Goal: Information Seeking & Learning: Compare options

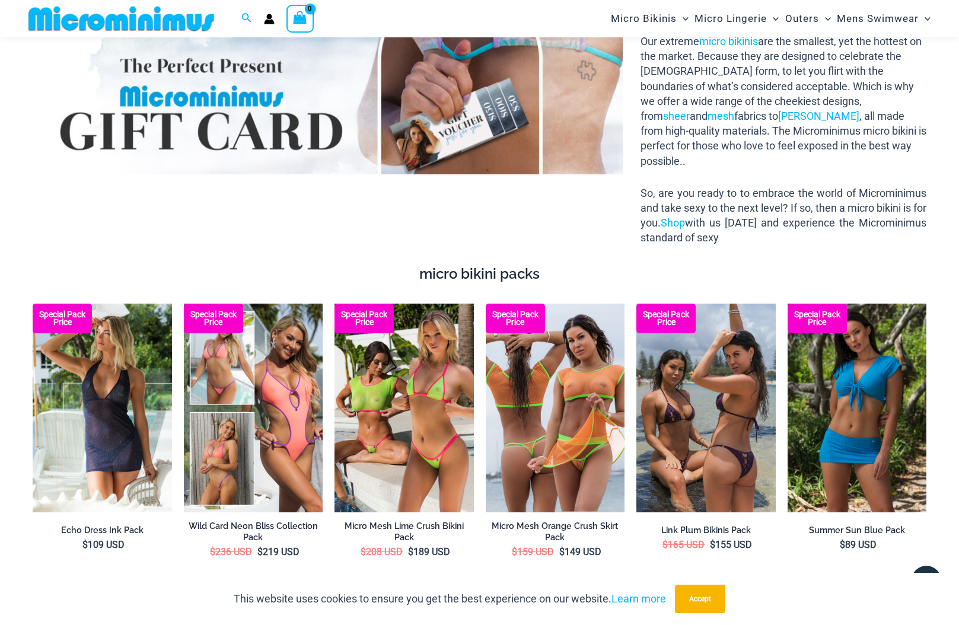
scroll to position [1570, 0]
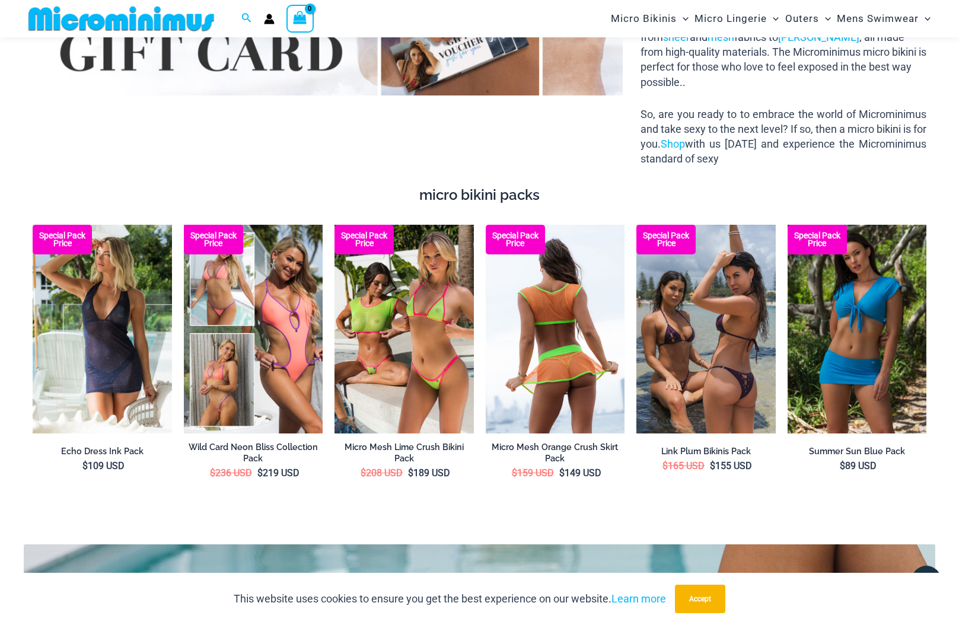
click at [526, 381] on img at bounding box center [555, 329] width 139 height 209
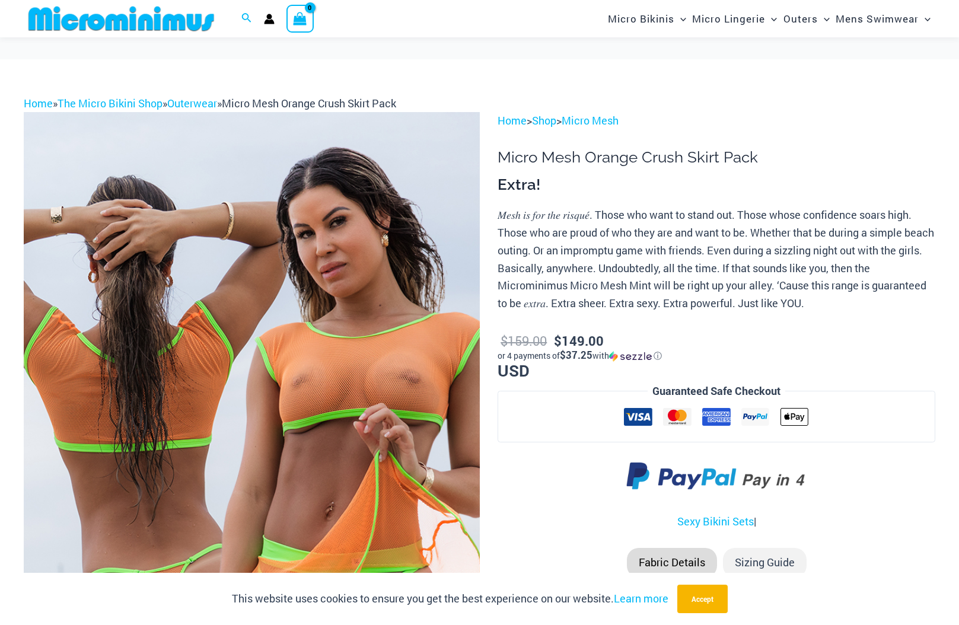
scroll to position [186, 0]
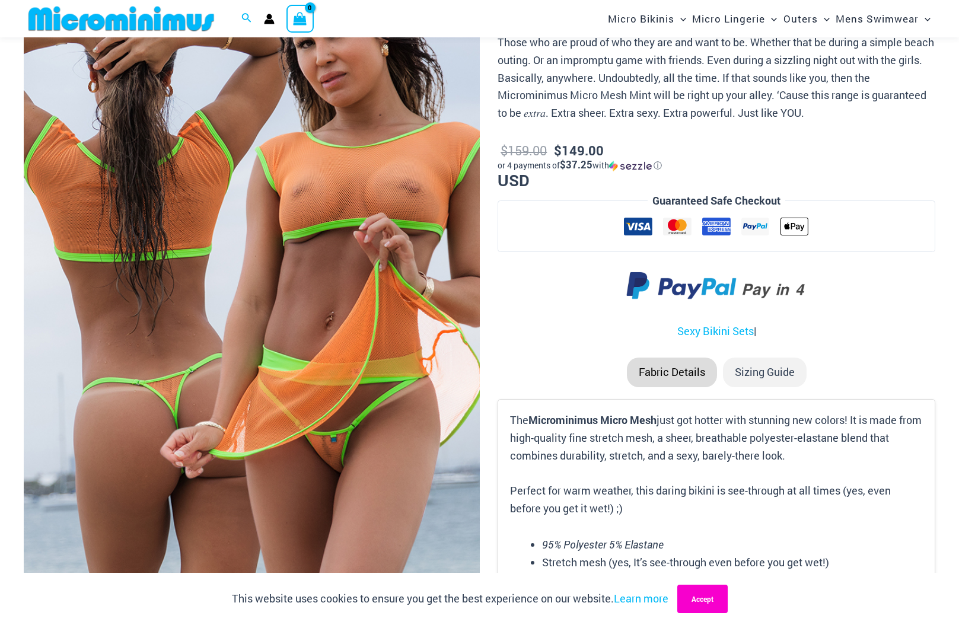
click at [698, 596] on button "Accept" at bounding box center [702, 599] width 50 height 28
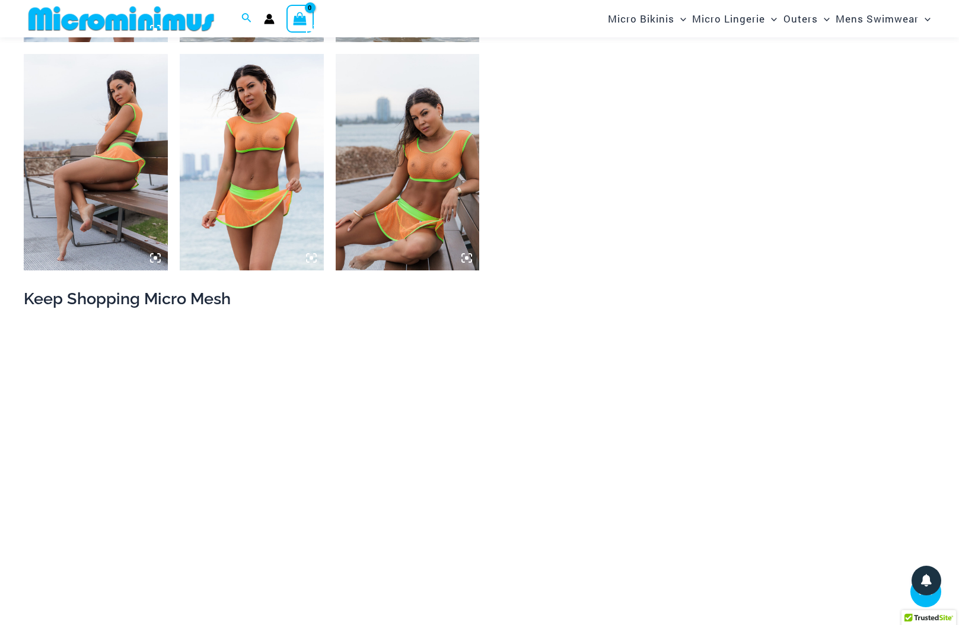
scroll to position [779, 0]
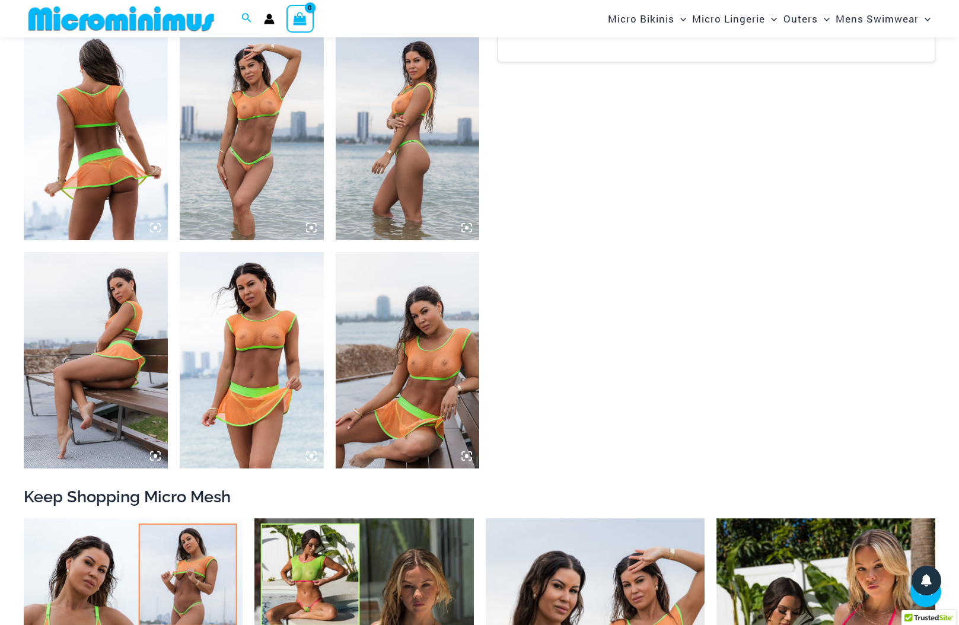
click at [314, 229] on icon at bounding box center [311, 227] width 11 height 11
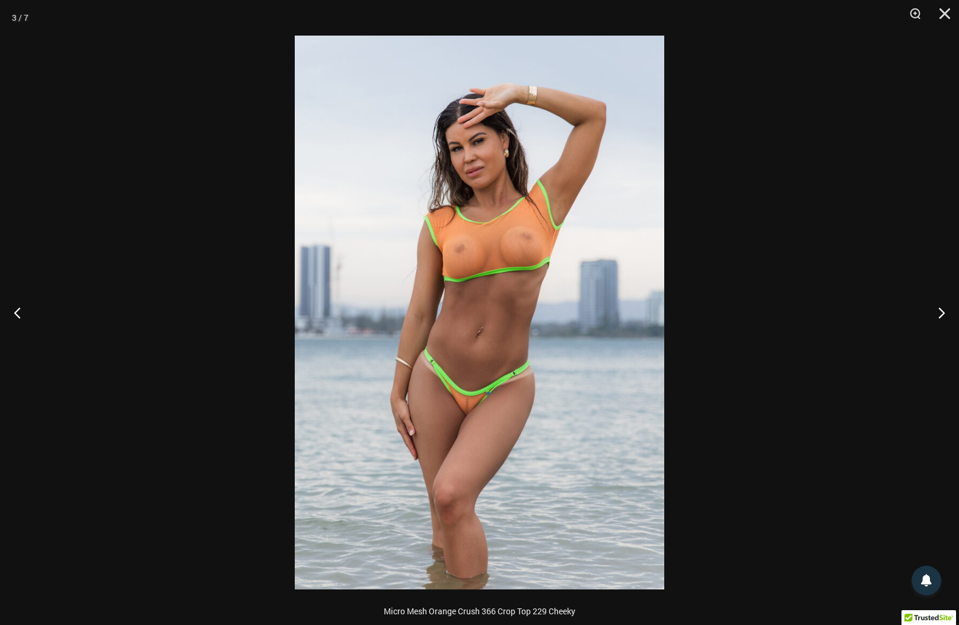
click at [434, 385] on img at bounding box center [479, 313] width 369 height 554
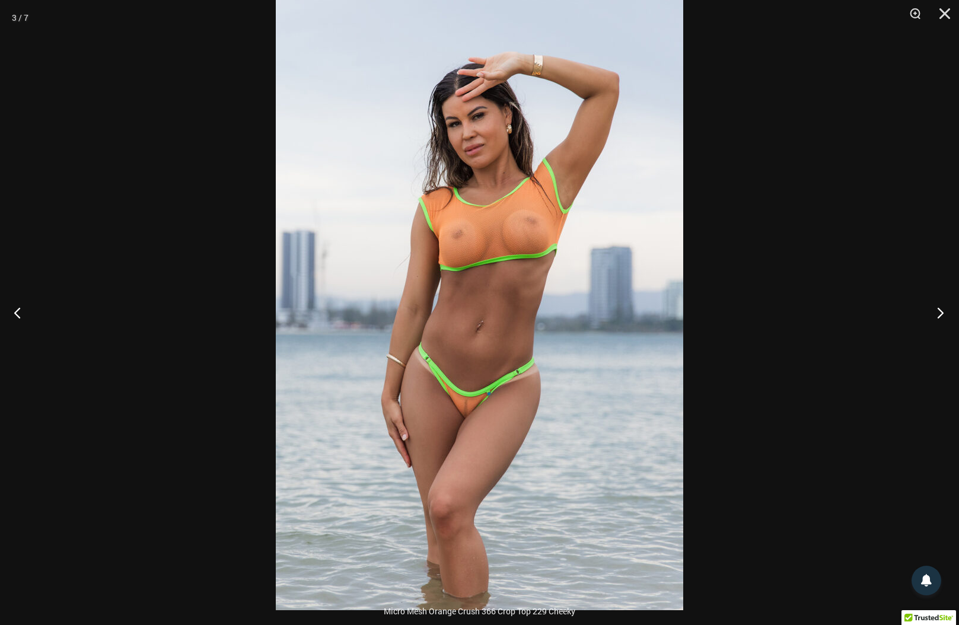
click at [940, 312] on button "Next" at bounding box center [936, 312] width 44 height 59
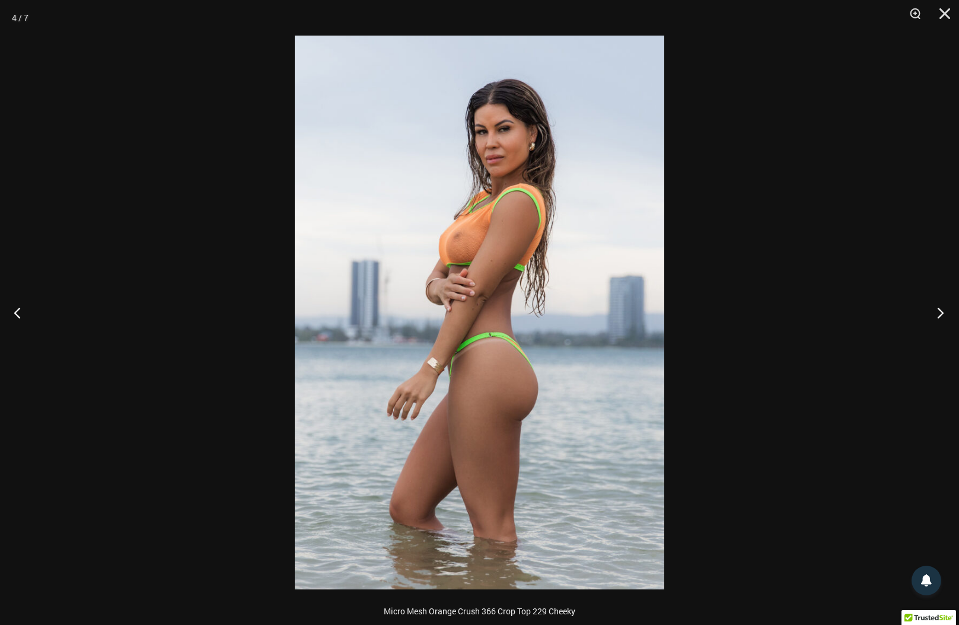
click at [940, 312] on button "Next" at bounding box center [936, 312] width 44 height 59
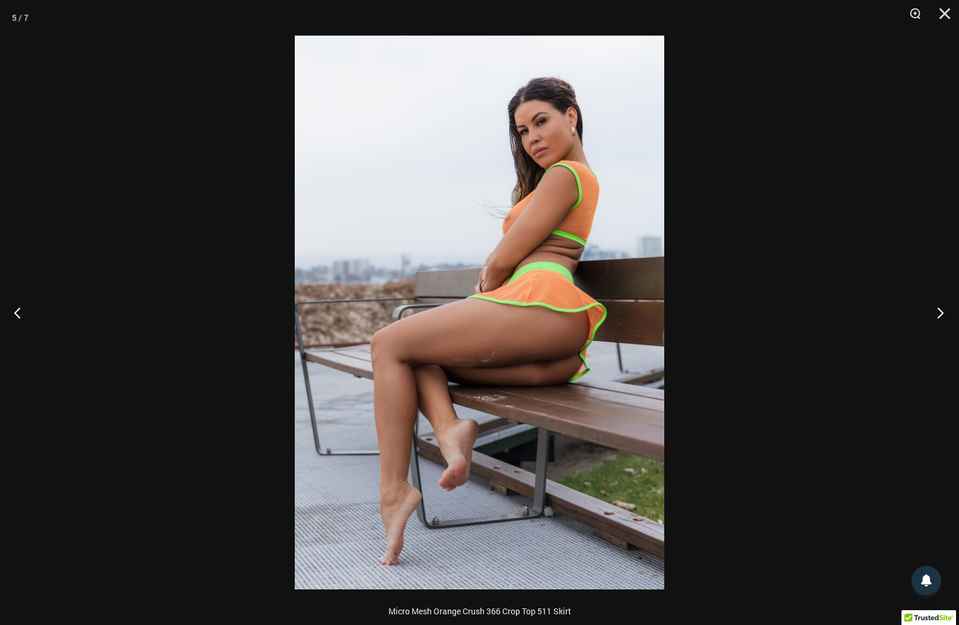
click at [940, 312] on button "Next" at bounding box center [936, 312] width 44 height 59
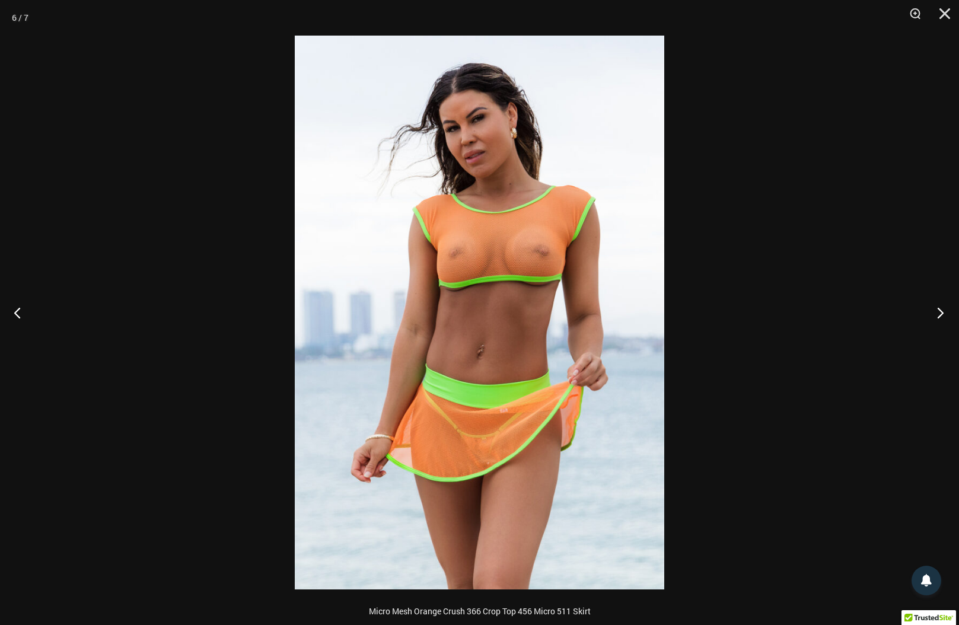
click at [940, 312] on button "Next" at bounding box center [936, 312] width 44 height 59
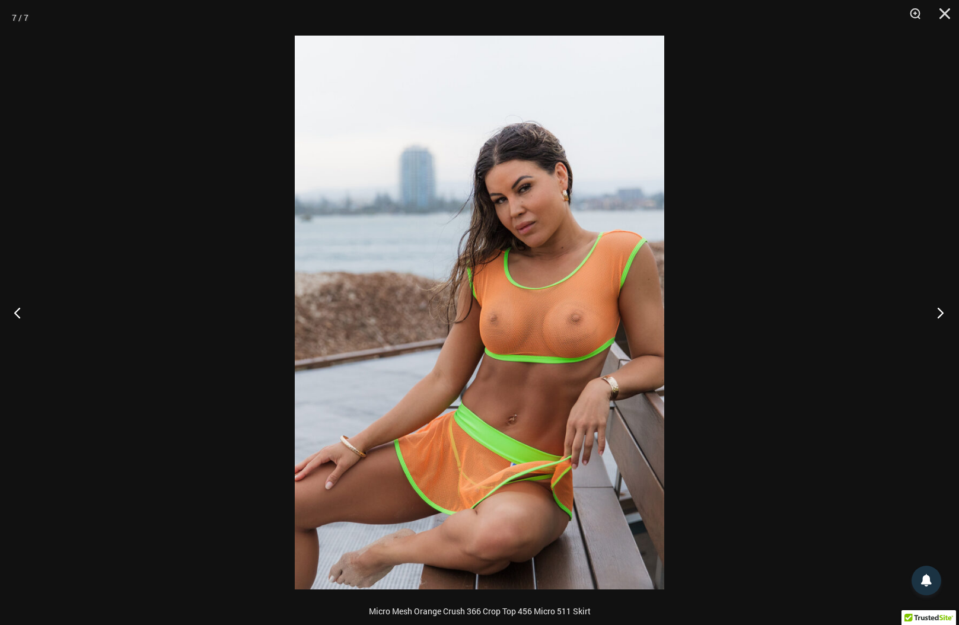
click at [940, 312] on button "Next" at bounding box center [936, 312] width 44 height 59
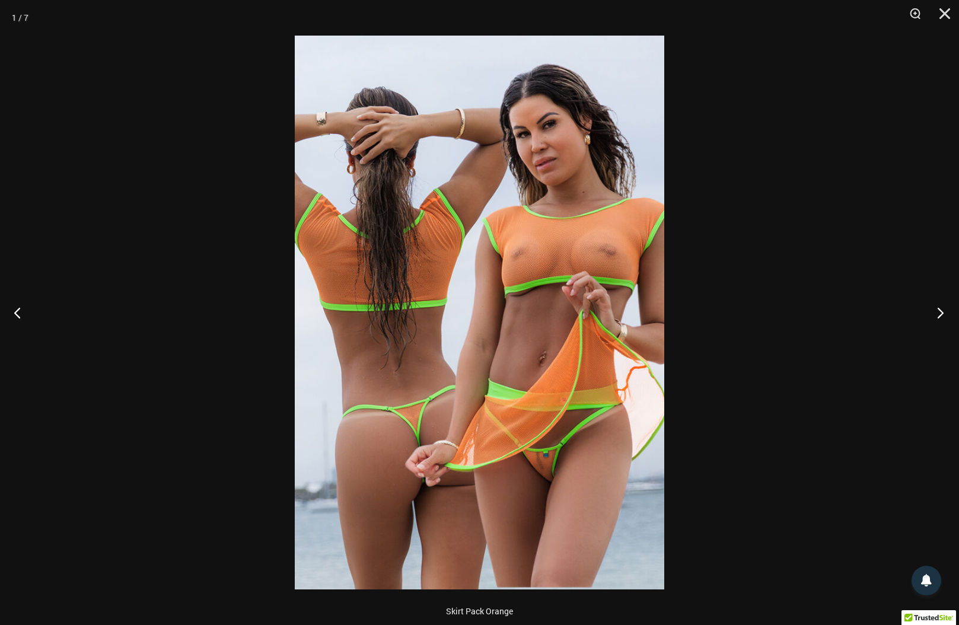
click at [940, 312] on button "Next" at bounding box center [936, 312] width 44 height 59
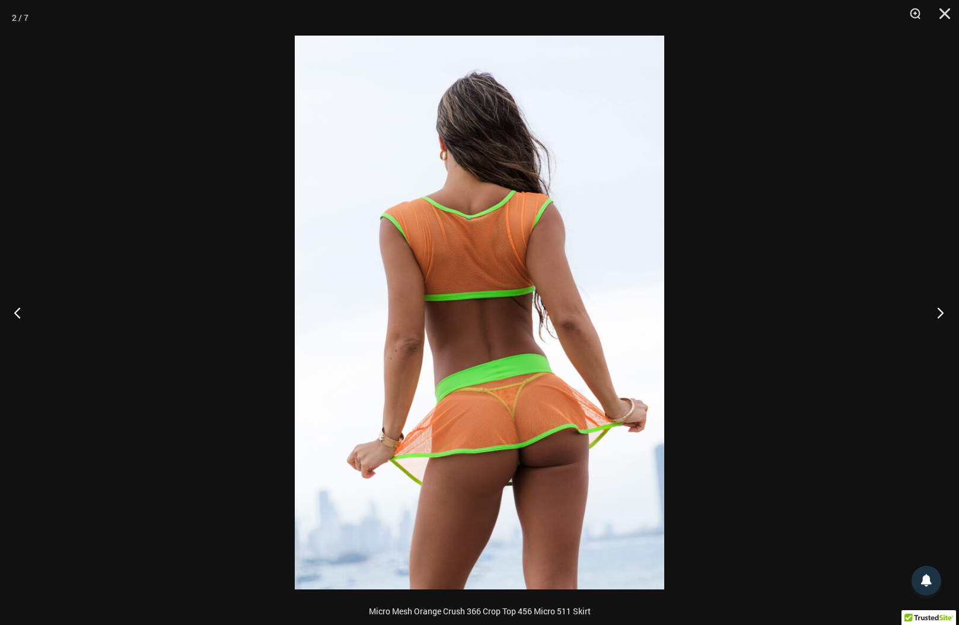
click at [940, 312] on button "Next" at bounding box center [936, 312] width 44 height 59
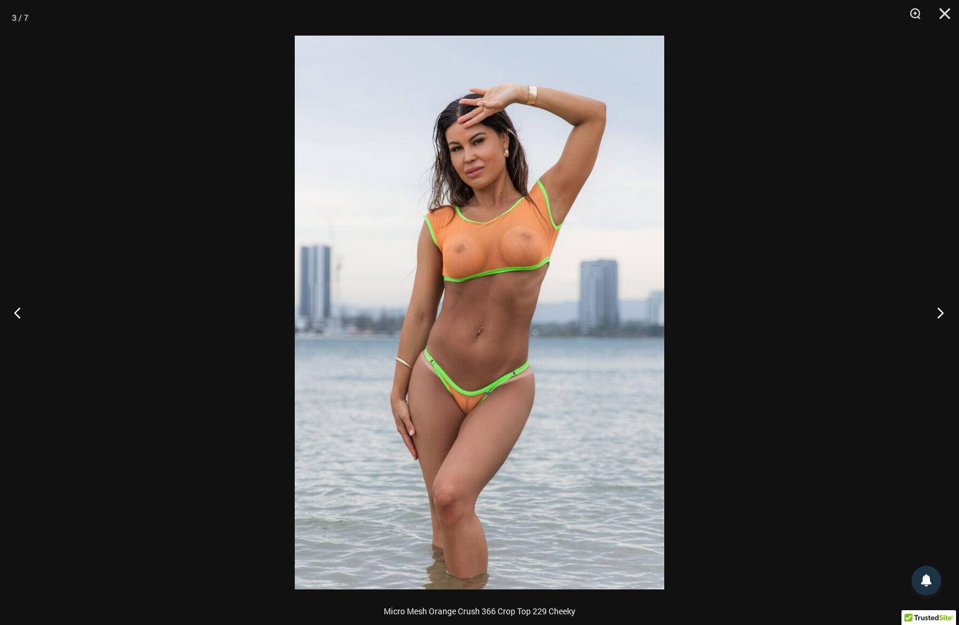
click at [940, 312] on button "Next" at bounding box center [936, 312] width 44 height 59
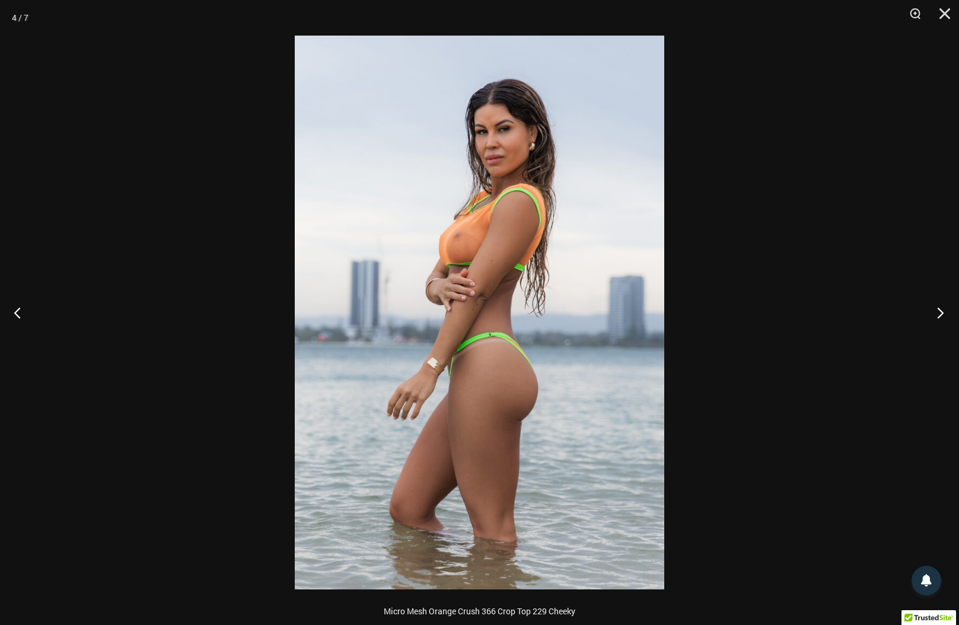
click at [940, 312] on button "Next" at bounding box center [936, 312] width 44 height 59
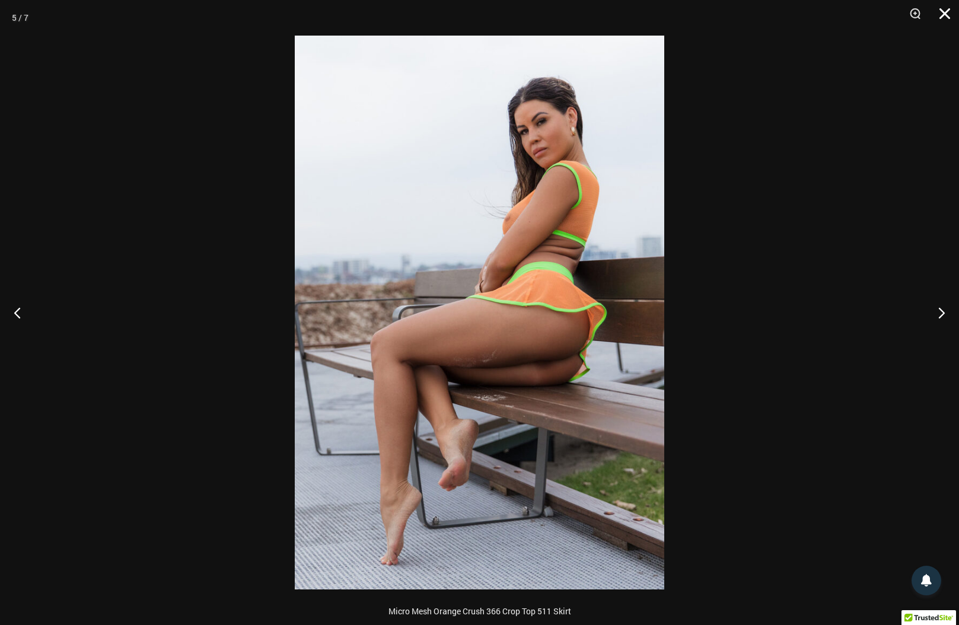
click at [940, 21] on button "Close" at bounding box center [940, 18] width 30 height 36
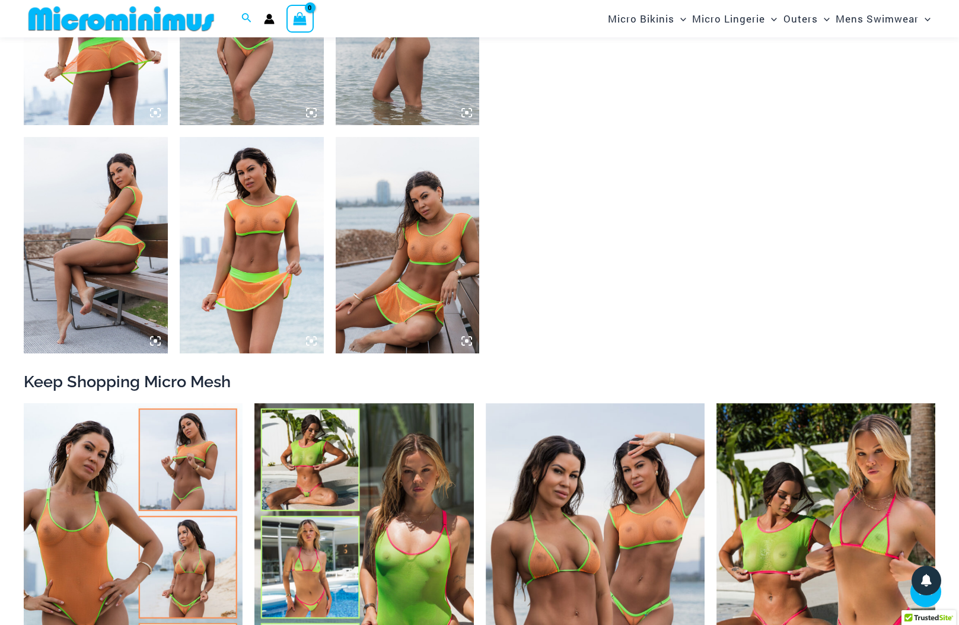
scroll to position [977, 0]
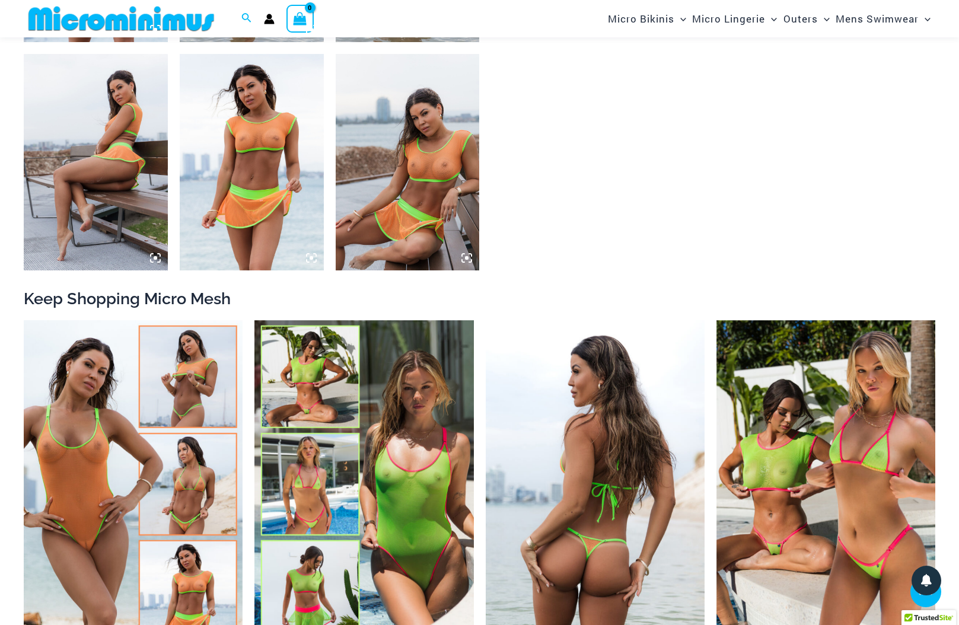
click at [532, 471] on img at bounding box center [595, 484] width 219 height 328
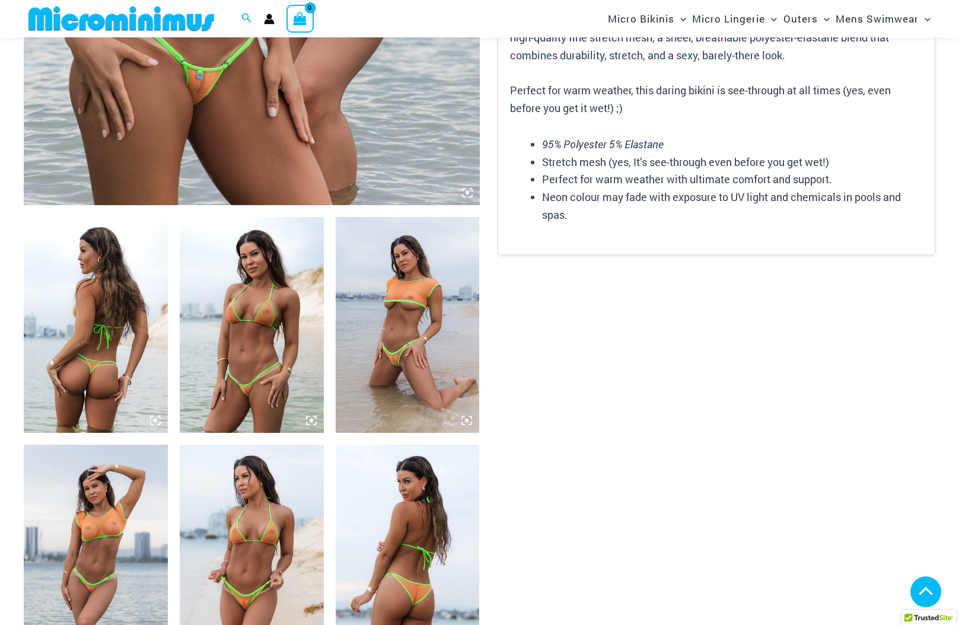
scroll to position [784, 0]
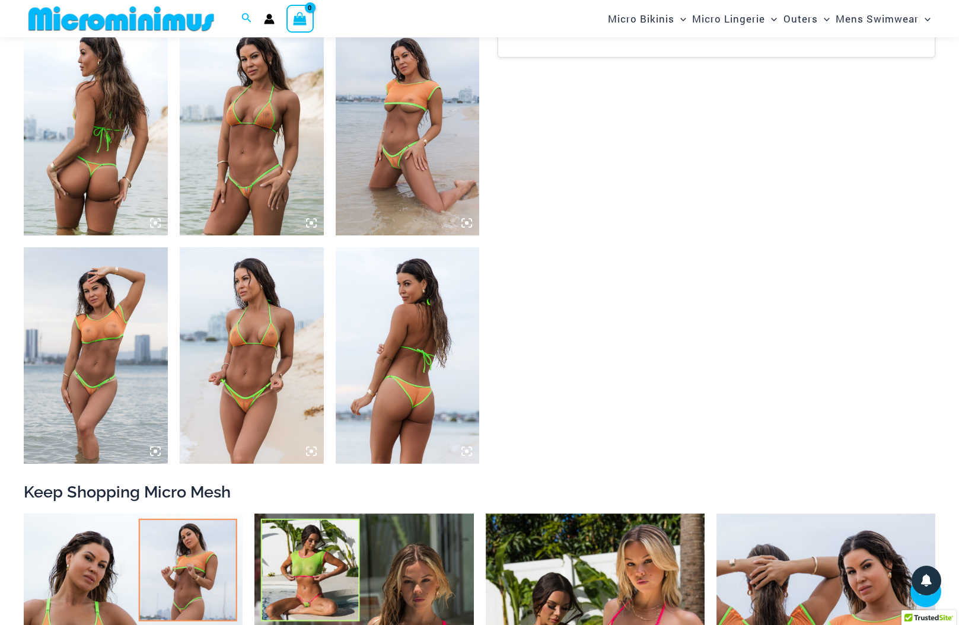
click at [308, 223] on icon at bounding box center [311, 223] width 11 height 11
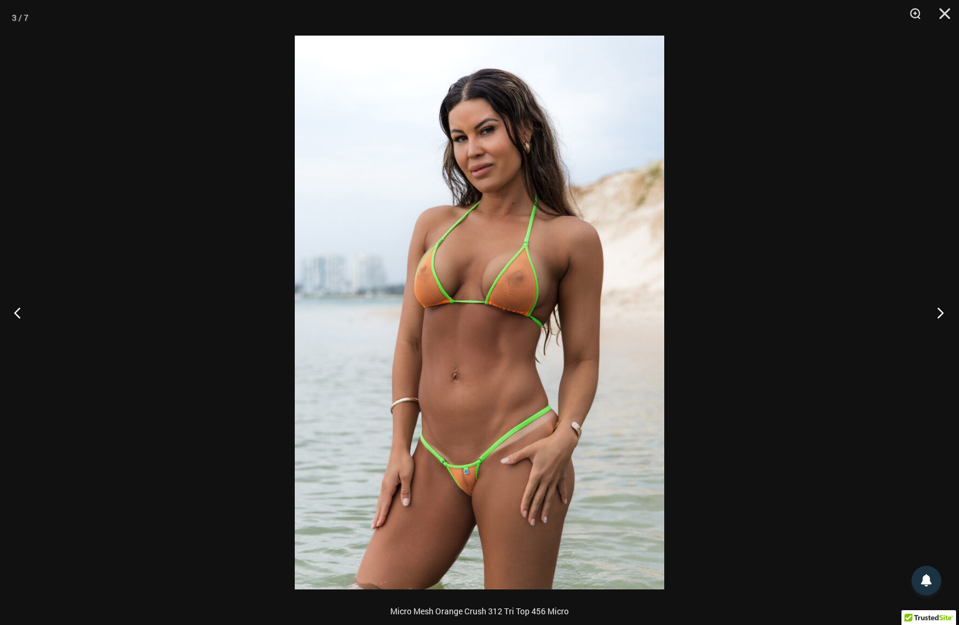
click at [934, 314] on button "Next" at bounding box center [936, 312] width 44 height 59
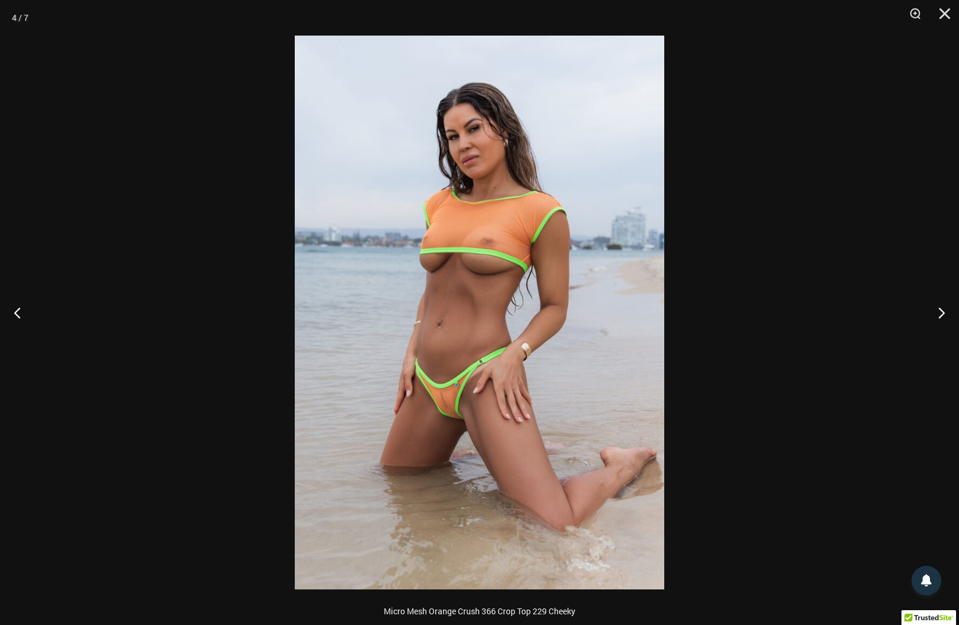
click at [427, 426] on img at bounding box center [479, 313] width 369 height 554
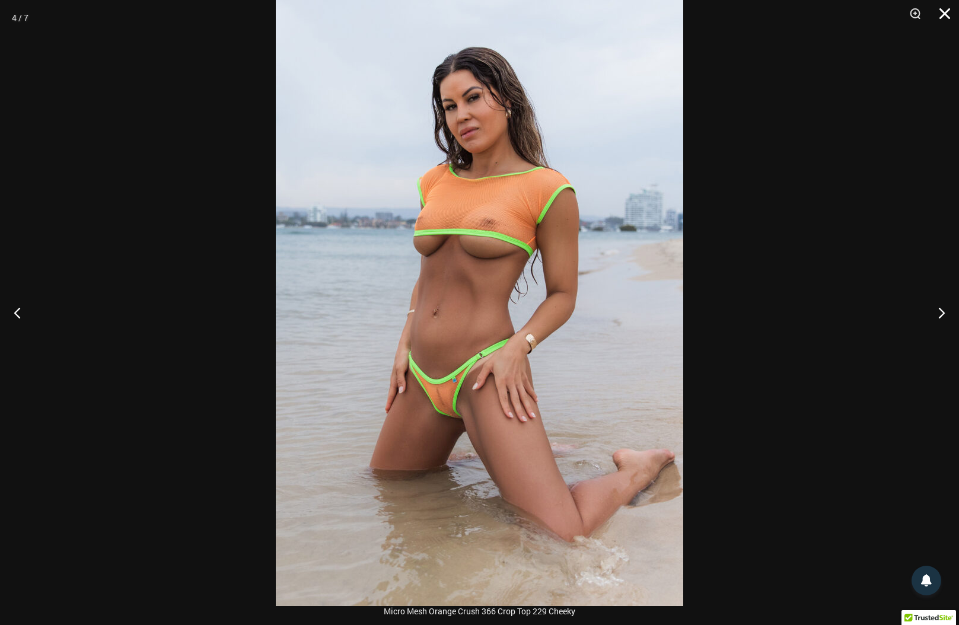
click at [940, 20] on button "Close" at bounding box center [940, 18] width 30 height 36
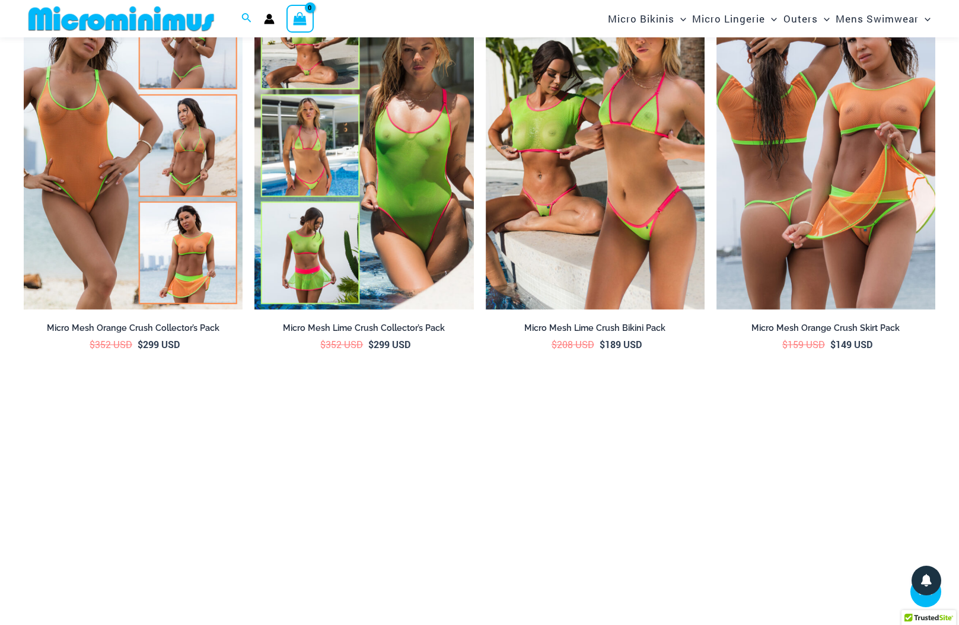
scroll to position [1377, 0]
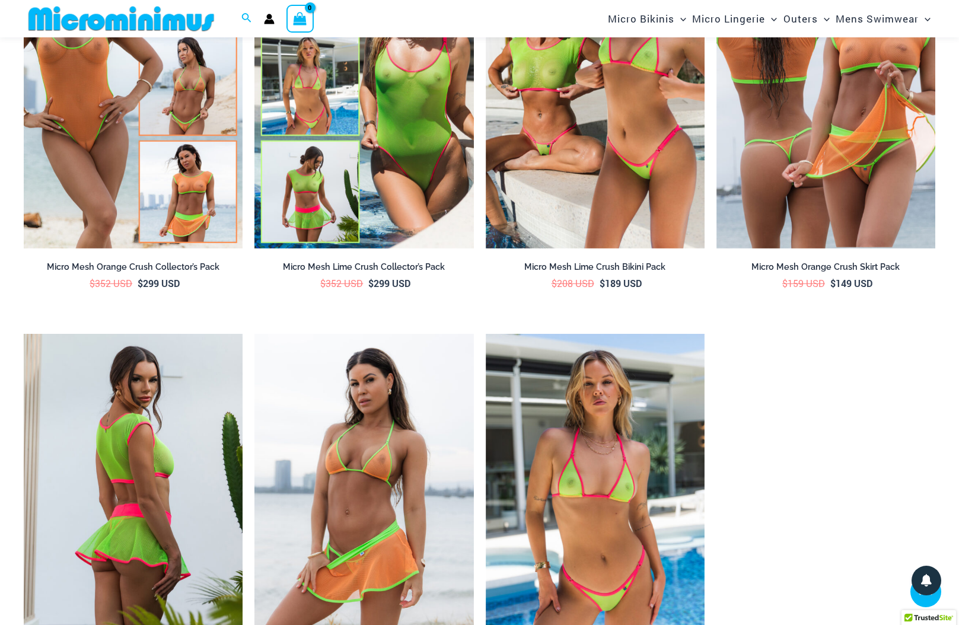
click at [171, 481] on img at bounding box center [133, 498] width 219 height 328
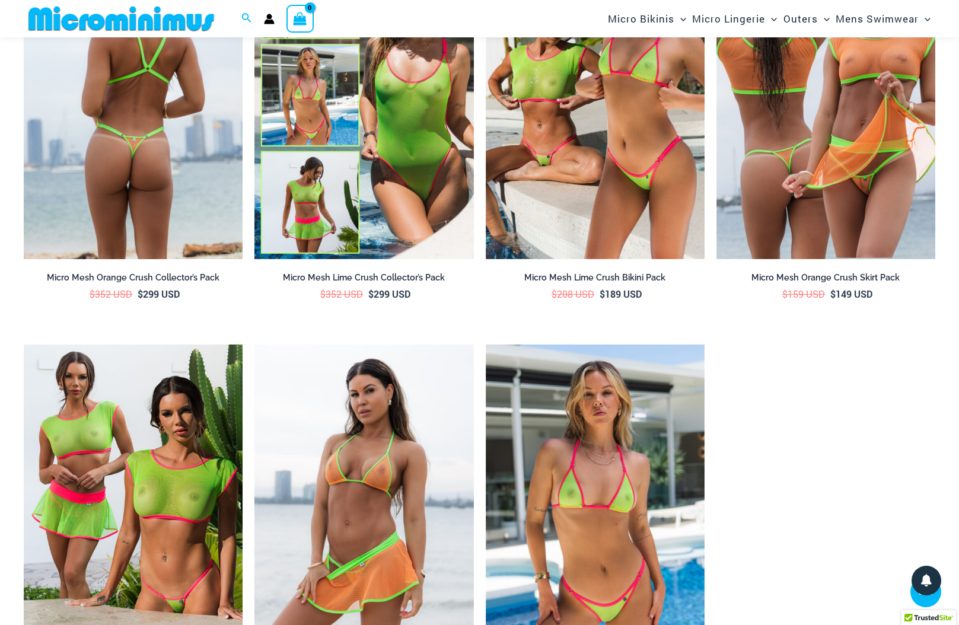
click at [74, 123] on img at bounding box center [133, 95] width 219 height 328
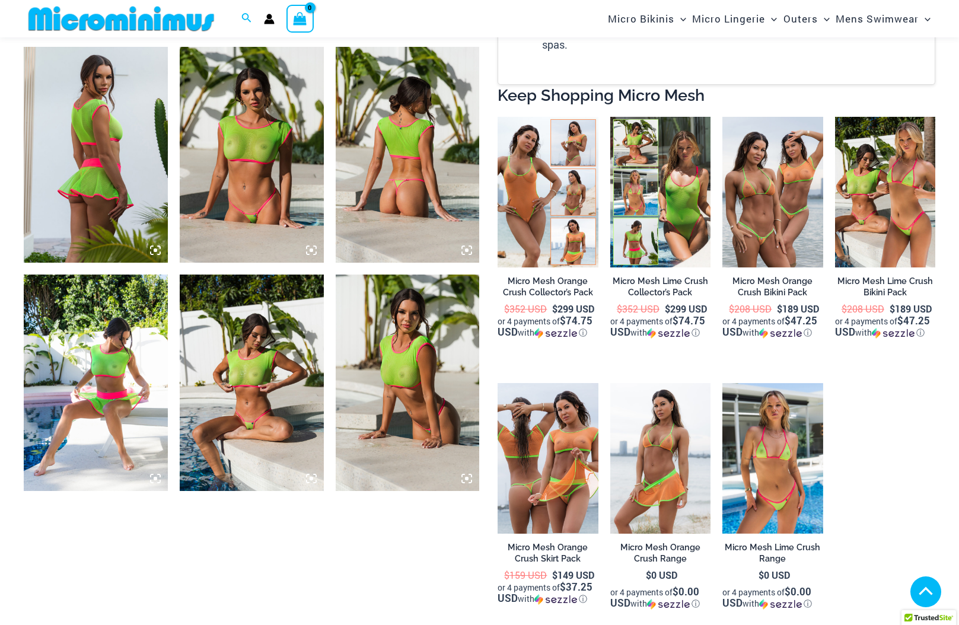
scroll to position [790, 0]
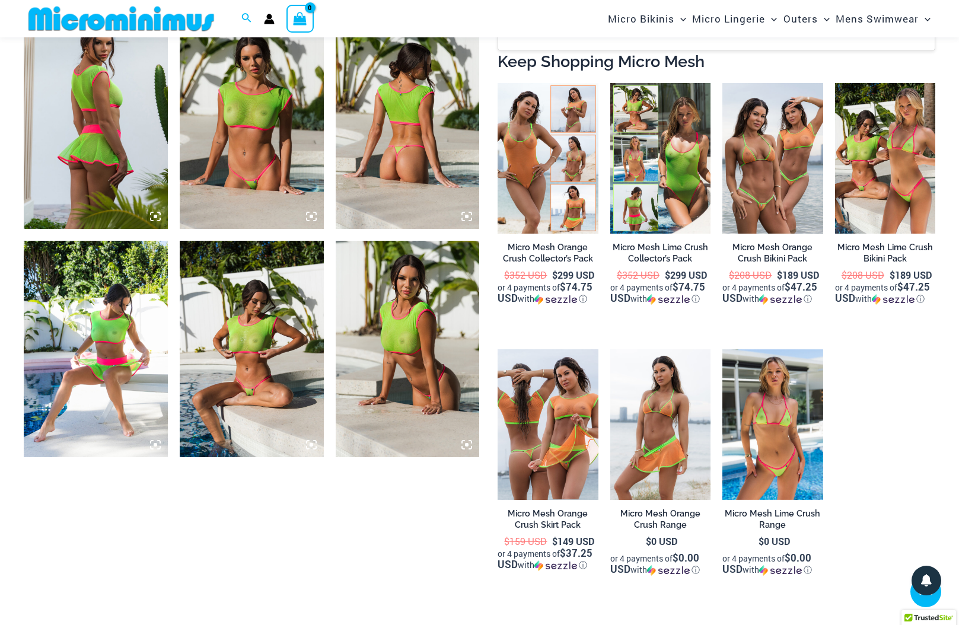
click at [211, 135] on img at bounding box center [252, 121] width 144 height 216
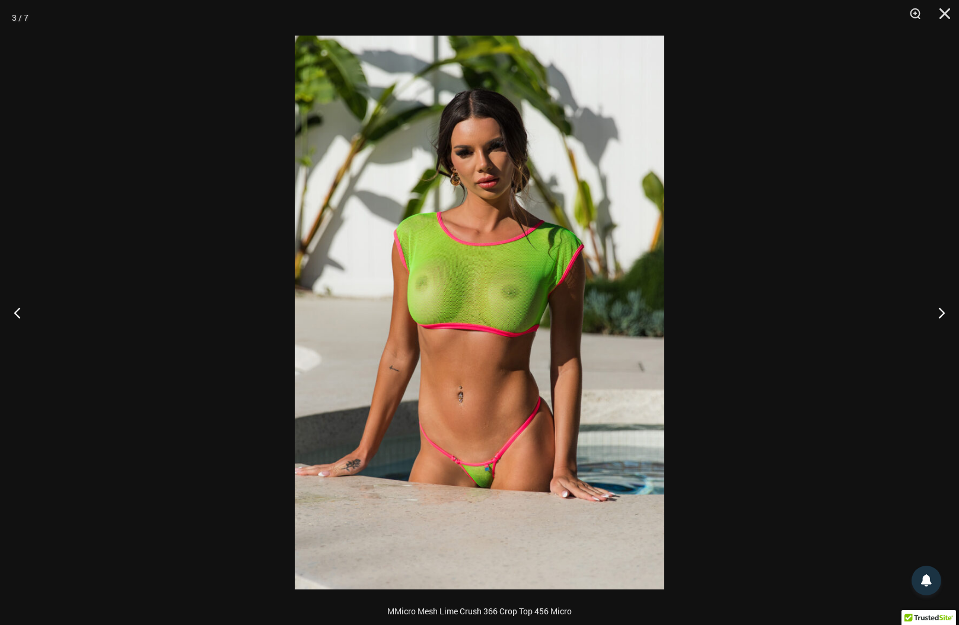
click at [564, 445] on img at bounding box center [479, 313] width 369 height 554
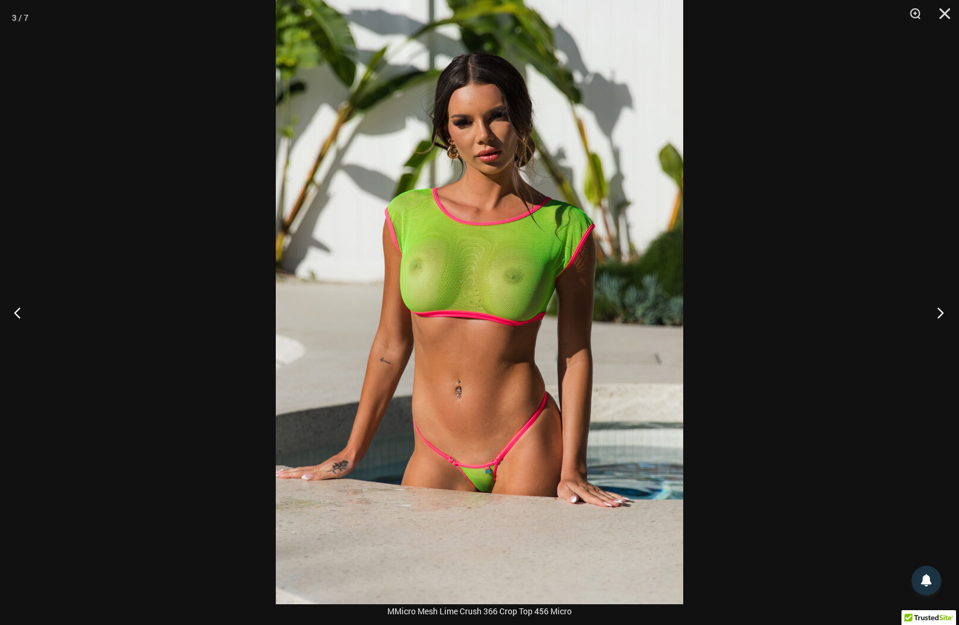
click at [941, 311] on button "Next" at bounding box center [936, 312] width 44 height 59
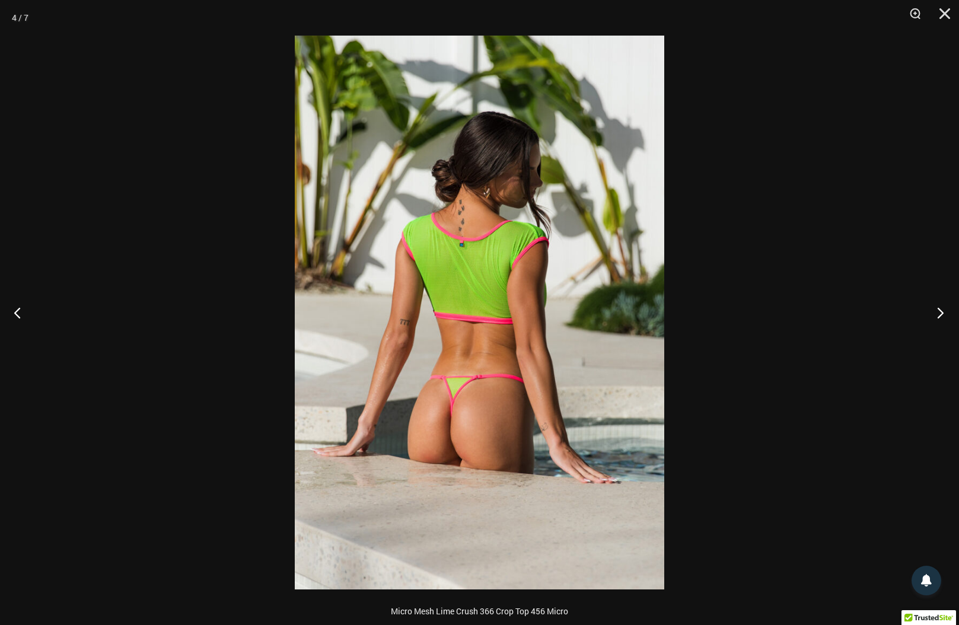
click at [941, 311] on button "Next" at bounding box center [936, 312] width 44 height 59
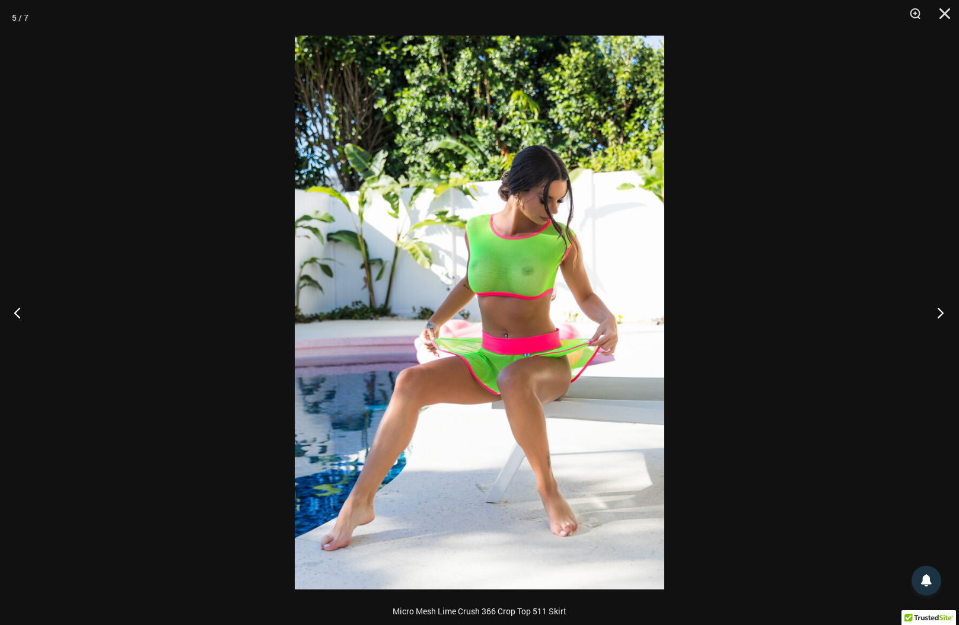
click at [941, 311] on button "Next" at bounding box center [936, 312] width 44 height 59
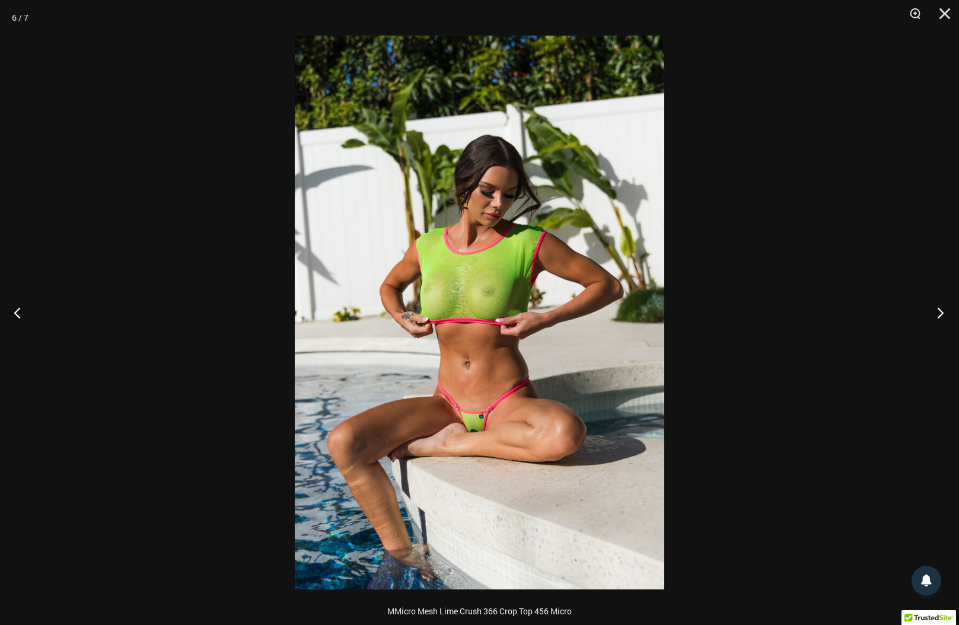
click at [941, 311] on button "Next" at bounding box center [936, 312] width 44 height 59
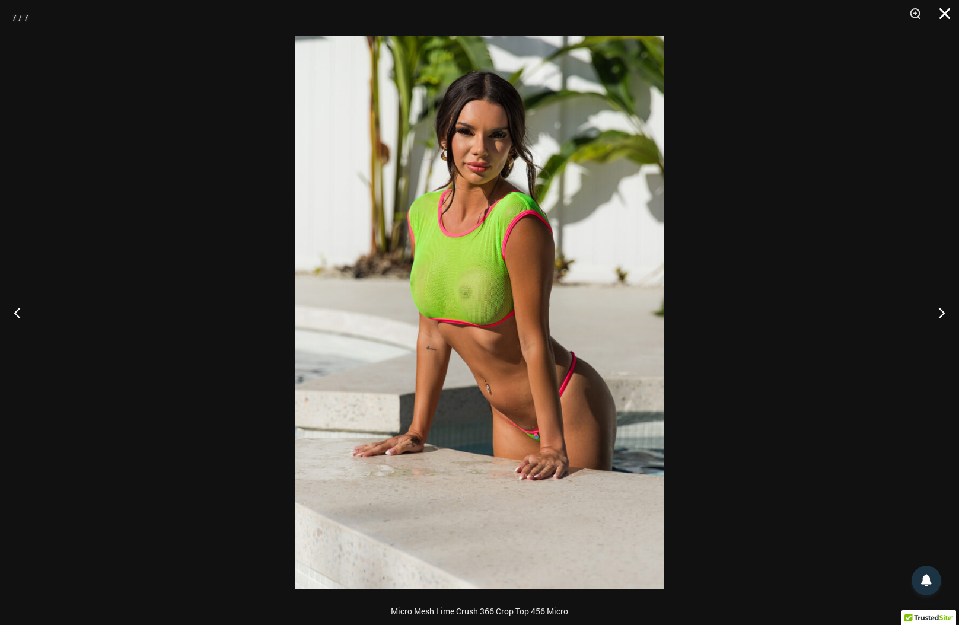
click at [937, 13] on button "Close" at bounding box center [940, 18] width 30 height 36
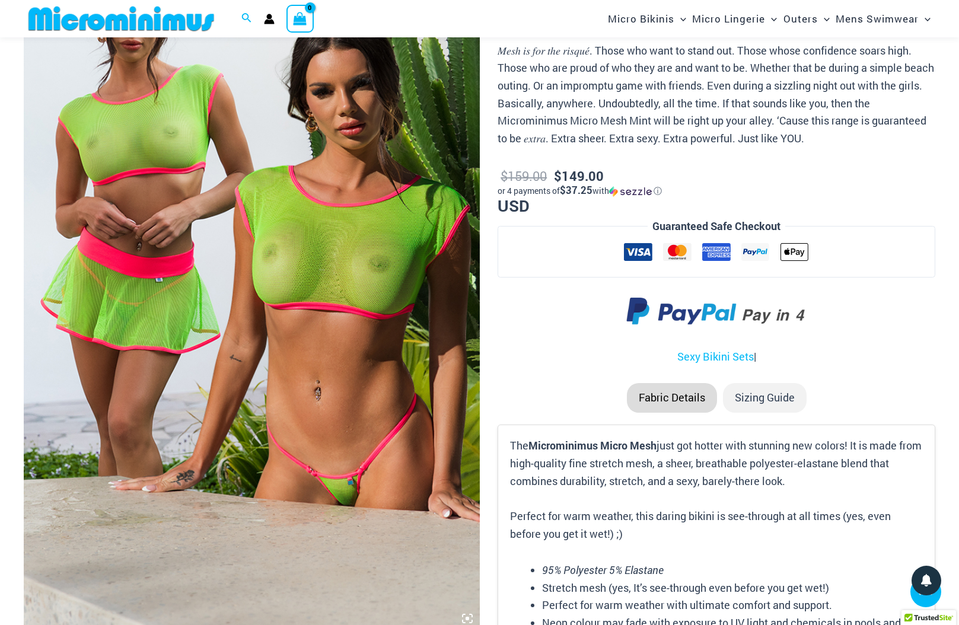
scroll to position [0, 0]
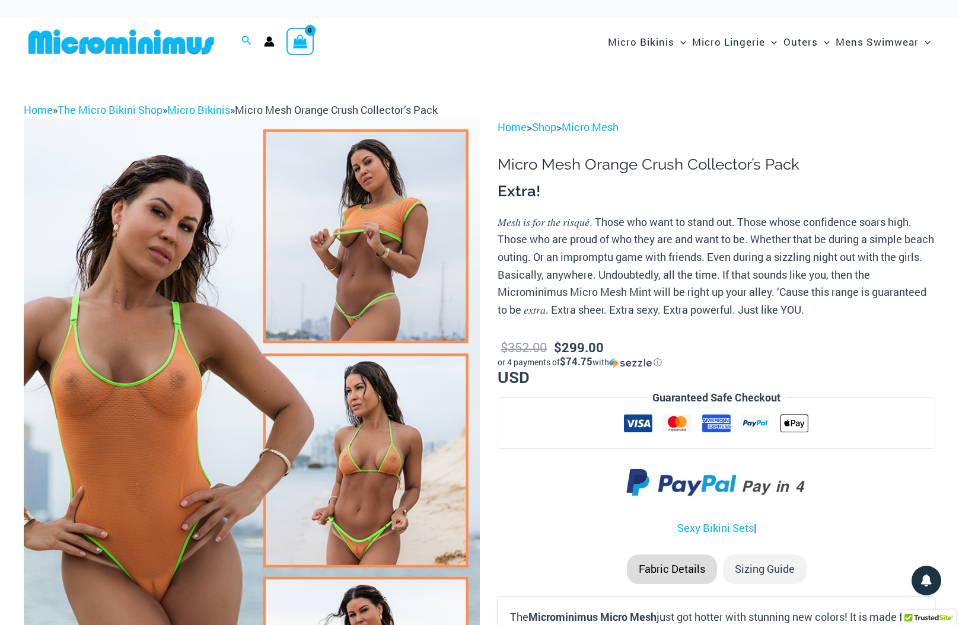
click at [177, 43] on img at bounding box center [121, 41] width 195 height 27
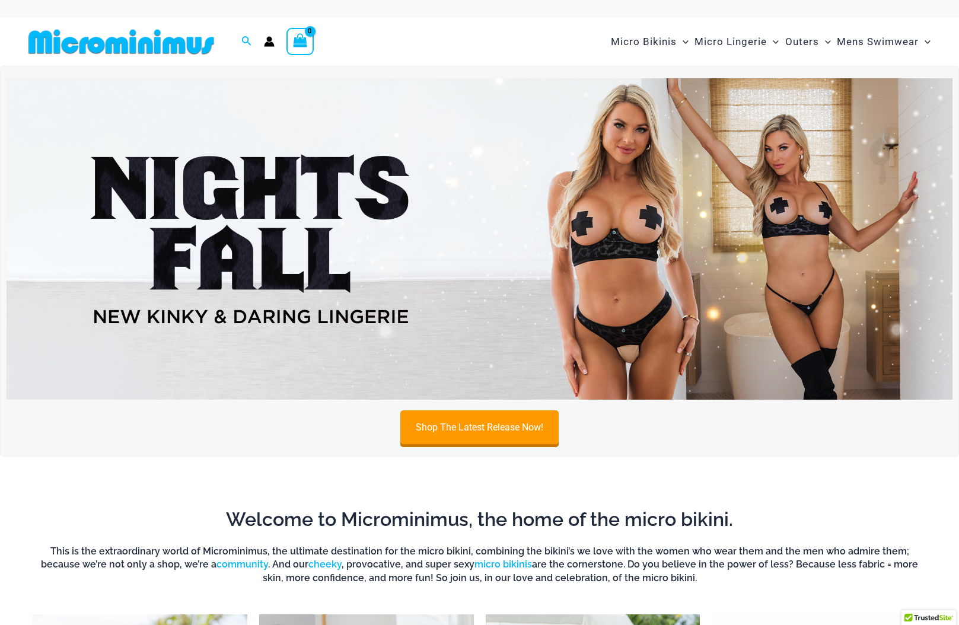
click at [601, 269] on img at bounding box center [480, 238] width 946 height 321
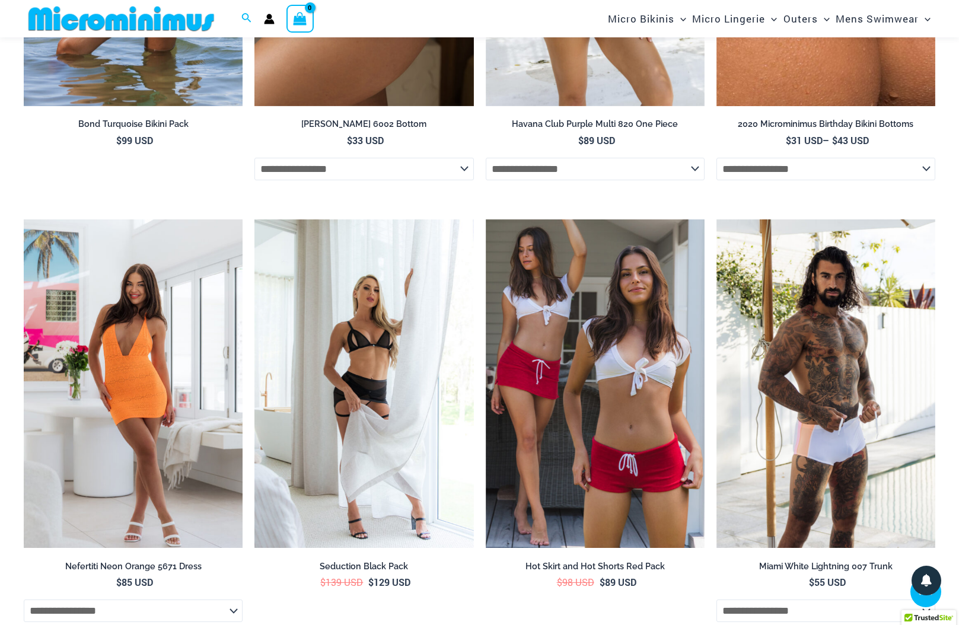
scroll to position [3151, 0]
